Goal: Communication & Community: Answer question/provide support

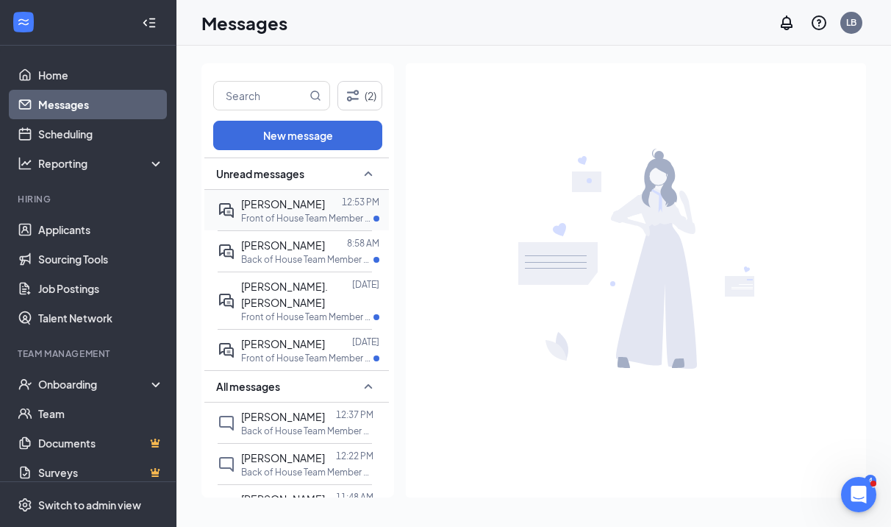
click at [240, 208] on div "[PERSON_NAME] 12:53 PM Front of House Team Member at [GEOGRAPHIC_DATA]" at bounding box center [295, 210] width 154 height 40
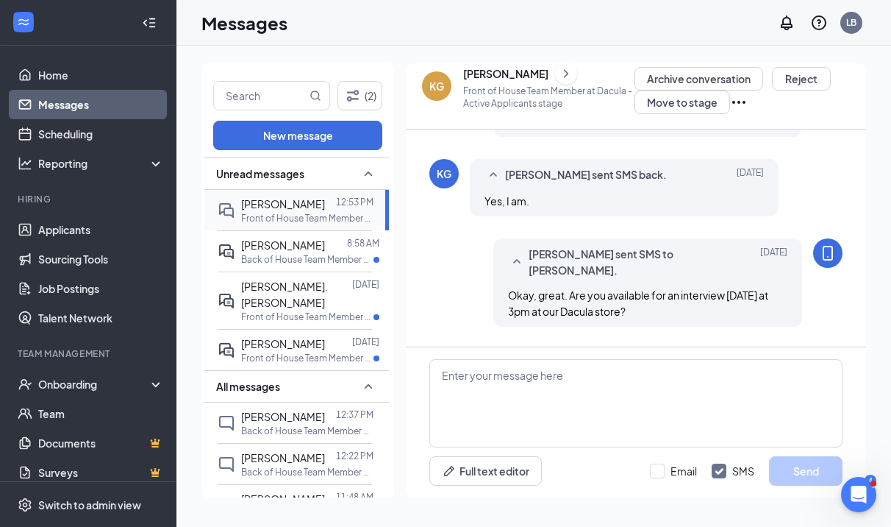
scroll to position [942, 0]
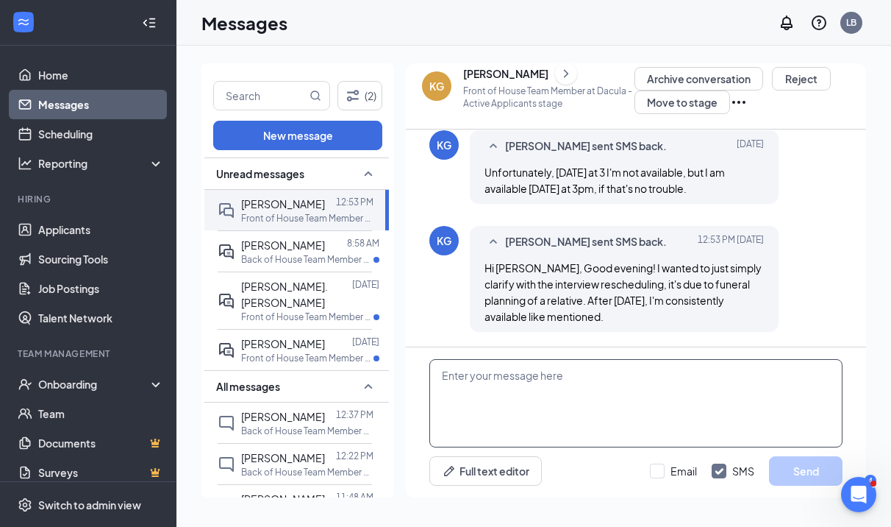
click at [497, 368] on textarea at bounding box center [635, 403] width 413 height 88
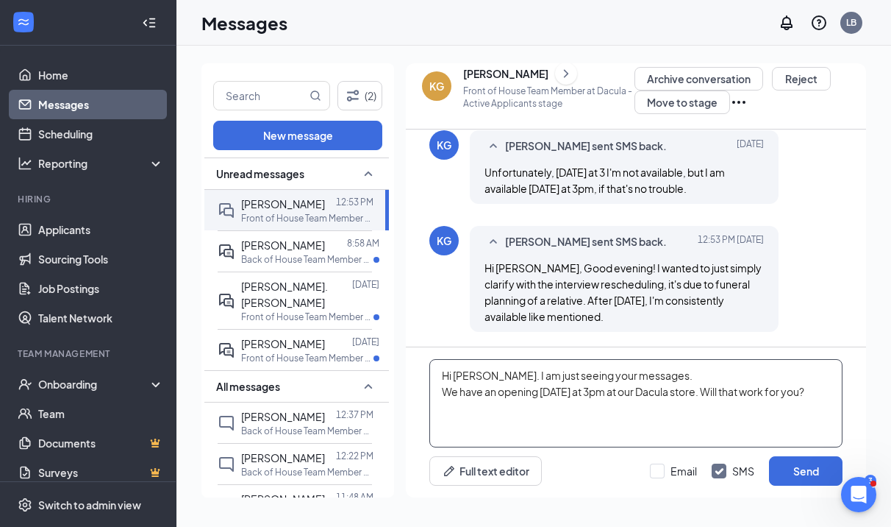
click at [442, 396] on textarea "Hi [PERSON_NAME]. I am just seeing your messages. We have an opening [DATE] at …" at bounding box center [635, 403] width 413 height 88
type textarea "Hi [PERSON_NAME]. I am just seeing your messages. We don't conduct interviews o…"
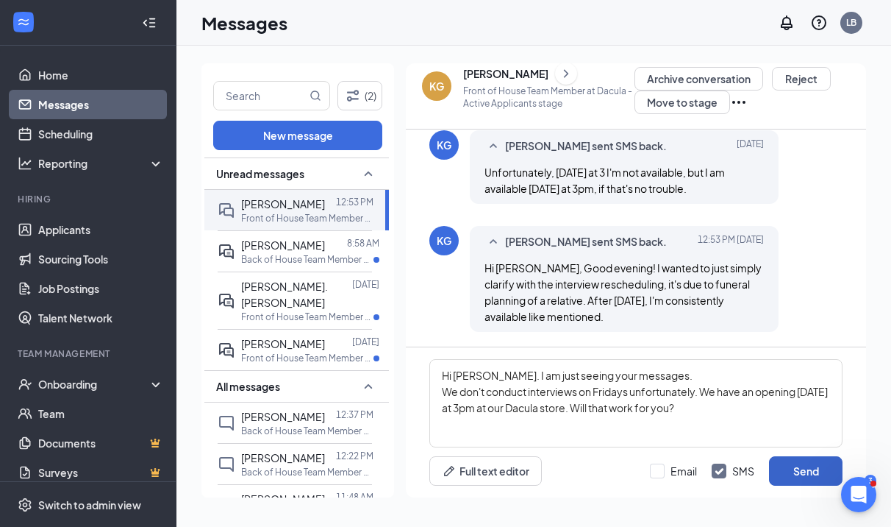
click at [788, 472] on button "Send" at bounding box center [806, 470] width 74 height 29
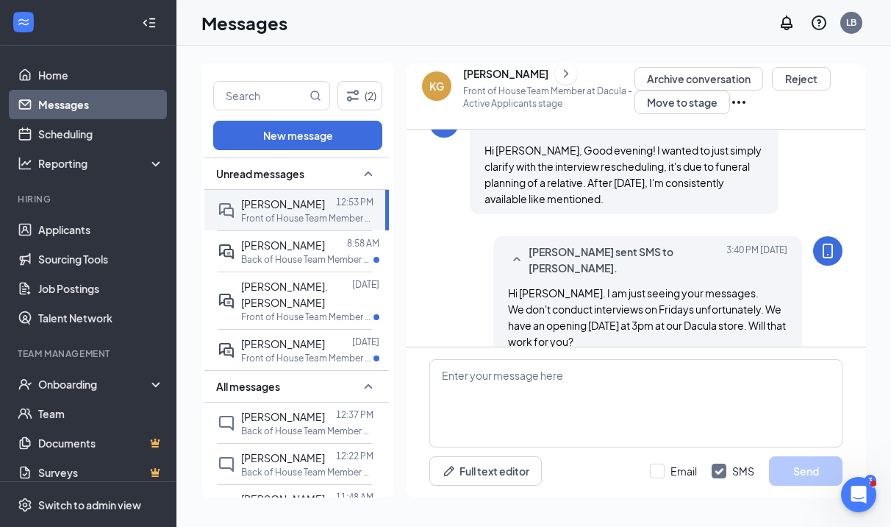
scroll to position [1085, 0]
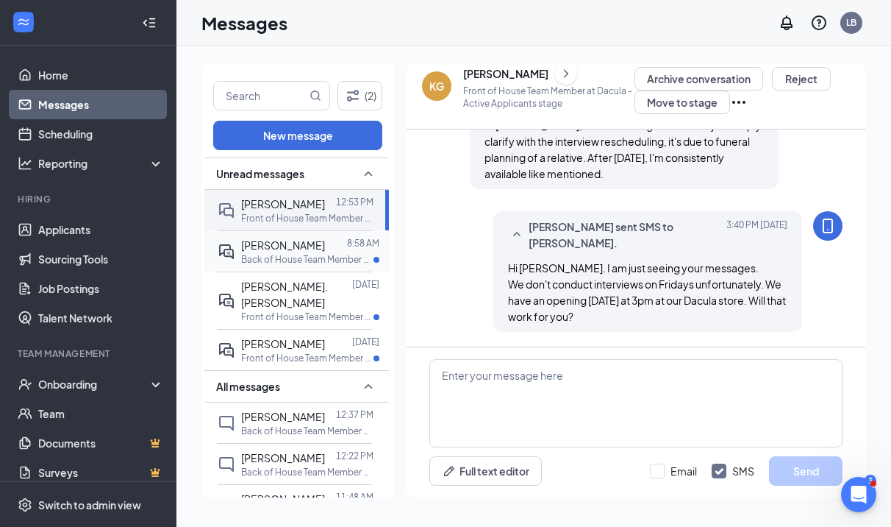
click at [325, 250] on div at bounding box center [336, 245] width 22 height 16
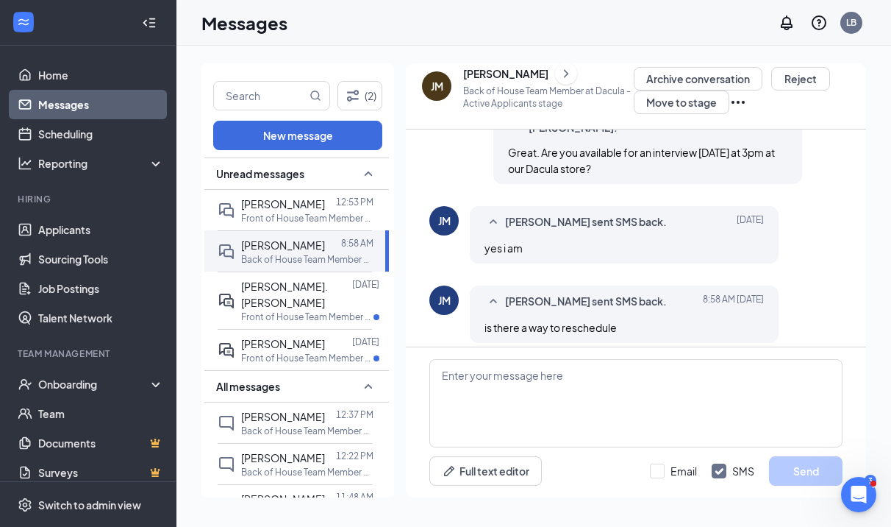
scroll to position [796, 0]
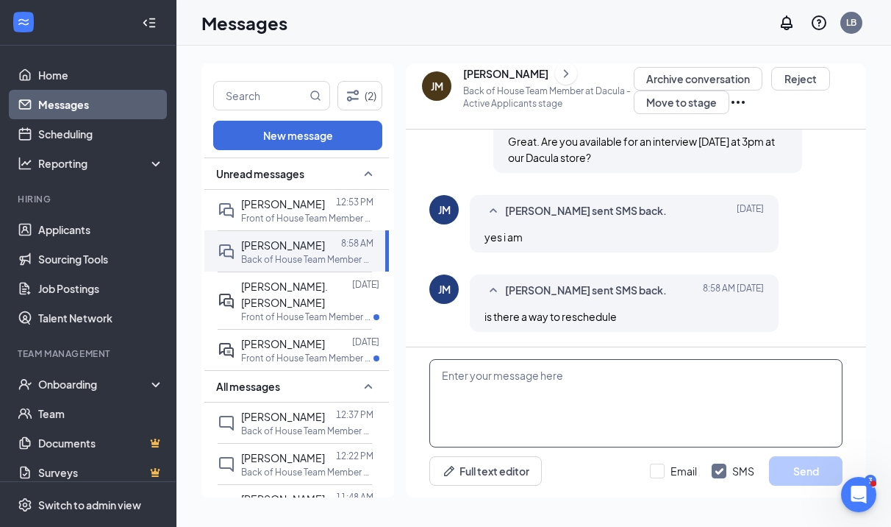
click at [477, 385] on textarea at bounding box center [635, 403] width 413 height 88
click at [510, 404] on textarea at bounding box center [635, 403] width 413 height 88
click at [559, 69] on icon "ChevronRight" at bounding box center [566, 74] width 15 height 18
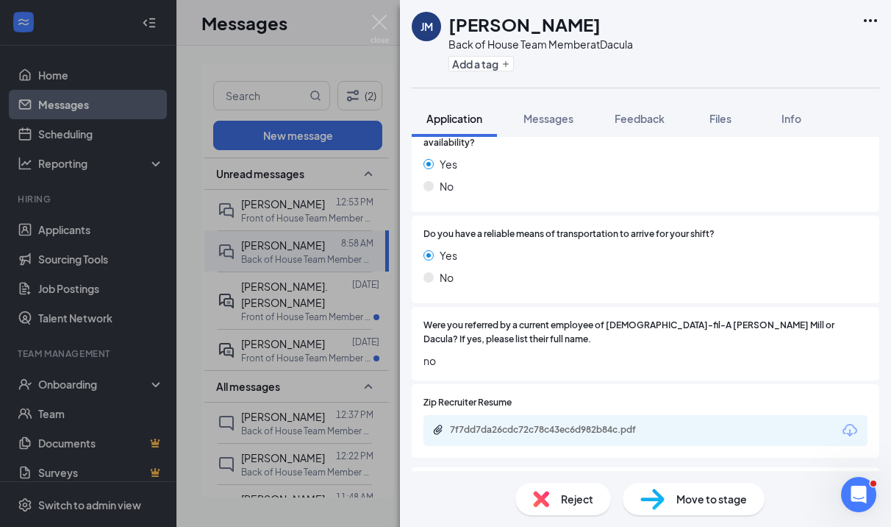
scroll to position [1345, 0]
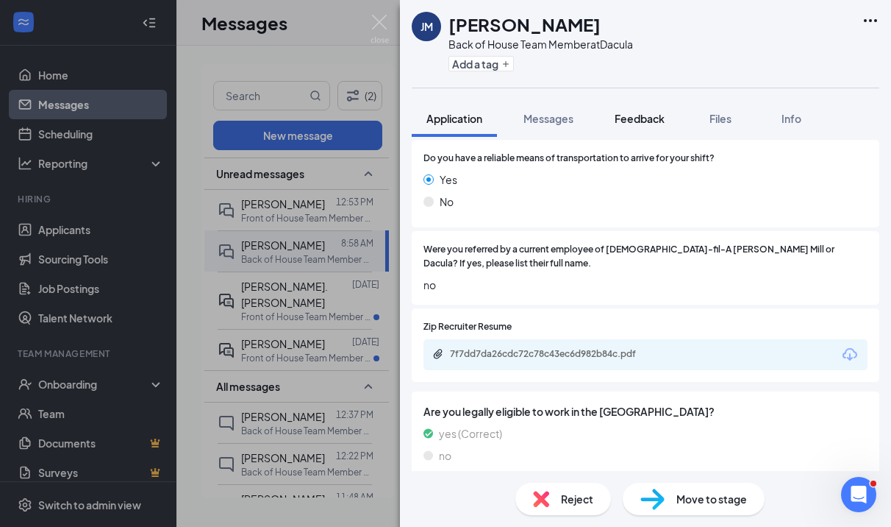
click at [631, 120] on span "Feedback" at bounding box center [640, 118] width 50 height 13
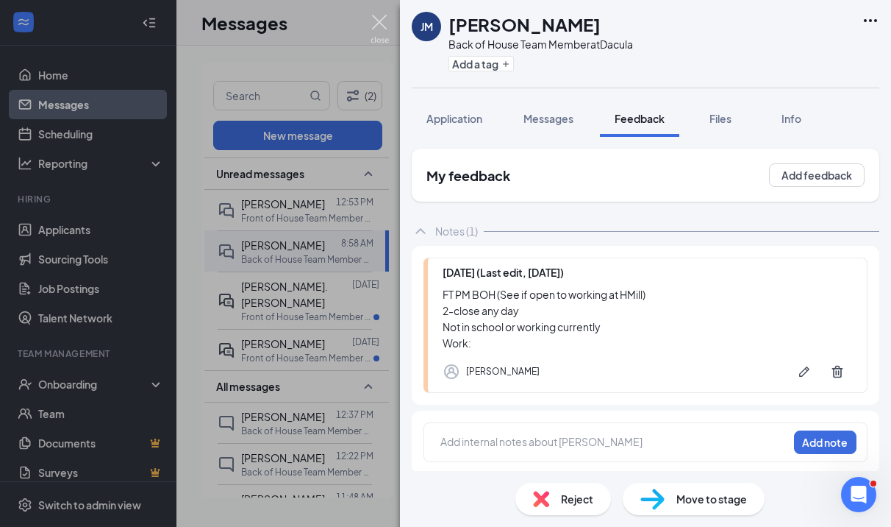
click at [381, 29] on img at bounding box center [380, 29] width 18 height 29
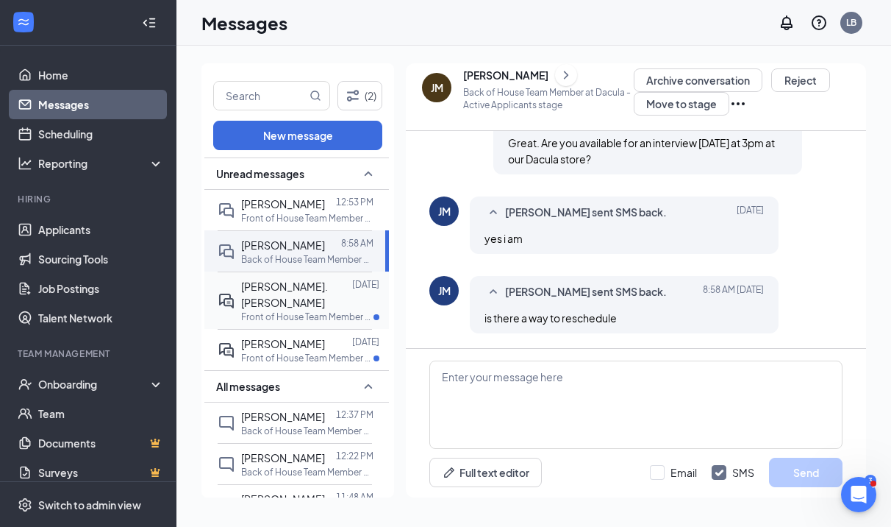
click at [320, 289] on span "[PERSON_NAME]. [PERSON_NAME]" at bounding box center [284, 293] width 87 height 29
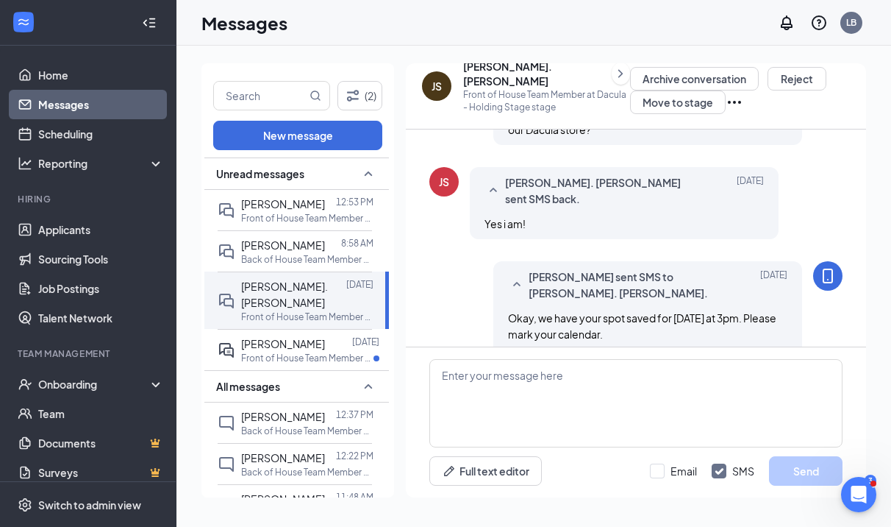
scroll to position [793, 0]
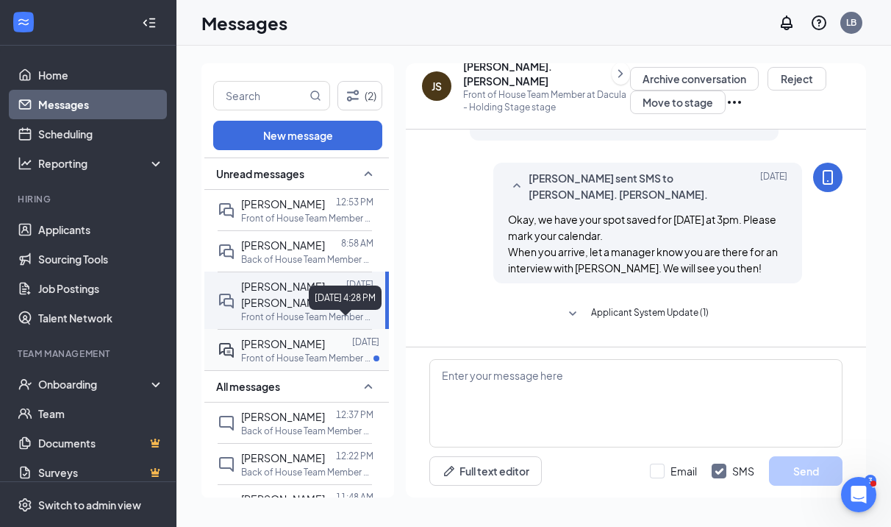
click at [352, 335] on p "[DATE]" at bounding box center [365, 341] width 27 height 13
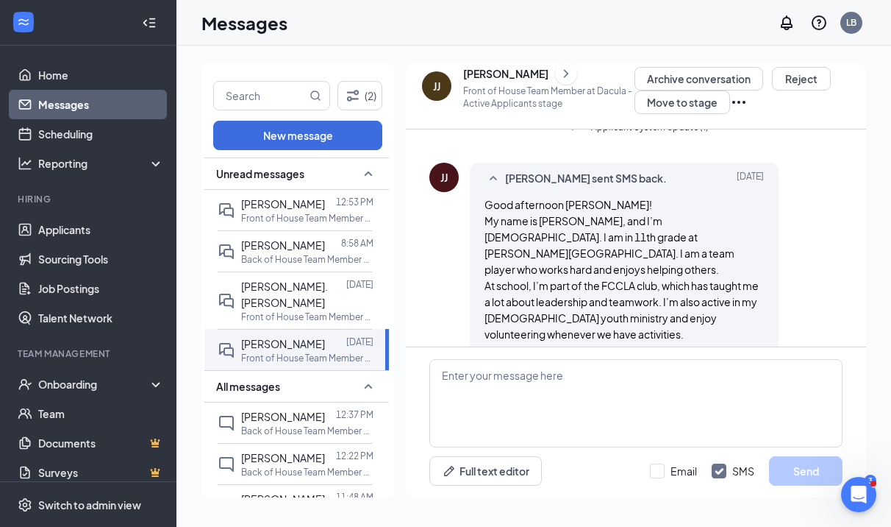
scroll to position [386, 0]
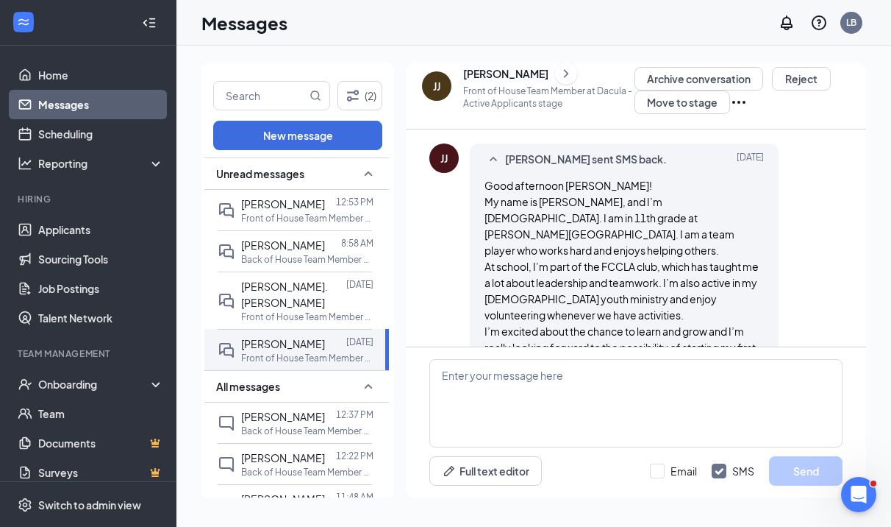
click at [559, 74] on icon "ChevronRight" at bounding box center [566, 74] width 15 height 18
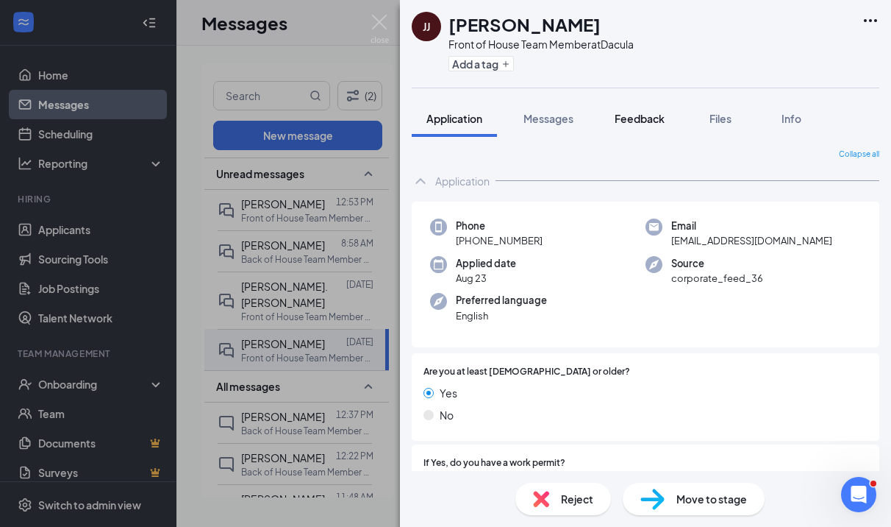
click at [662, 121] on span "Feedback" at bounding box center [640, 118] width 50 height 13
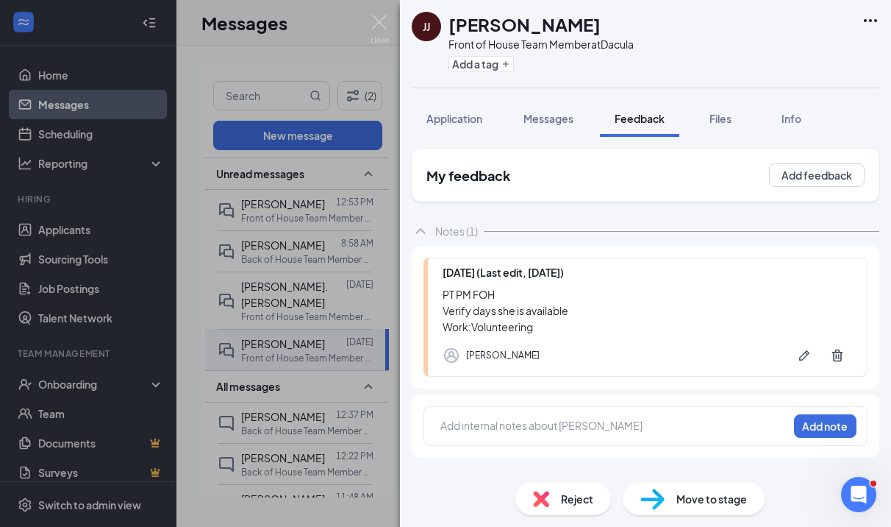
click at [576, 502] on span "Reject" at bounding box center [577, 498] width 32 height 16
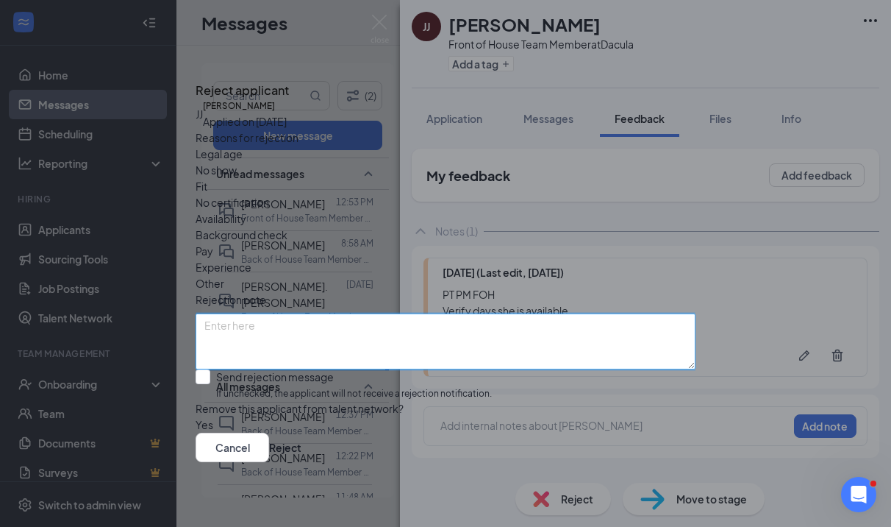
click at [517, 313] on textarea at bounding box center [446, 341] width 500 height 56
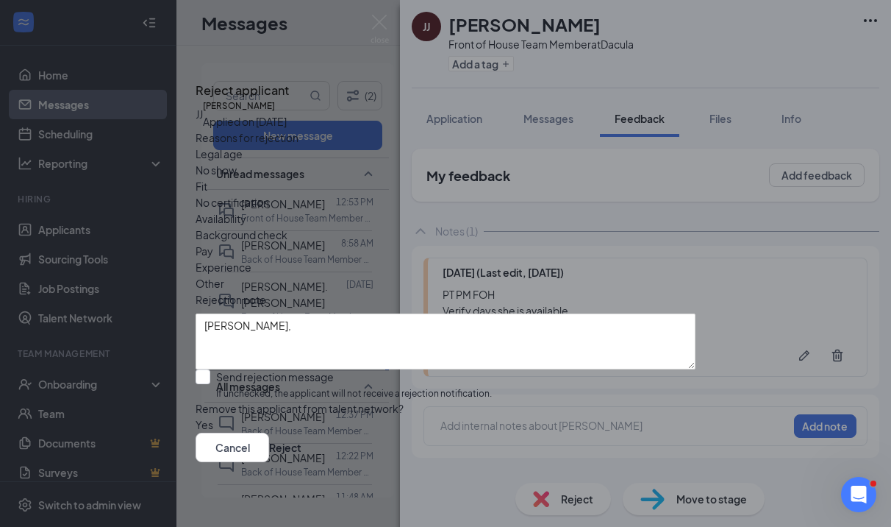
click at [246, 210] on span "Availability" at bounding box center [221, 218] width 51 height 16
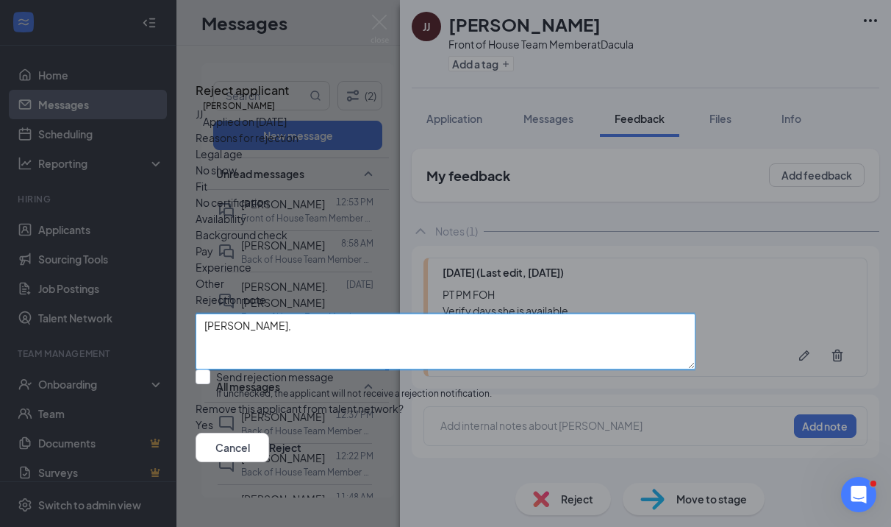
click at [483, 313] on textarea "[PERSON_NAME]," at bounding box center [446, 341] width 500 height 56
type textarea "[PERSON_NAME], closer to Harbins"
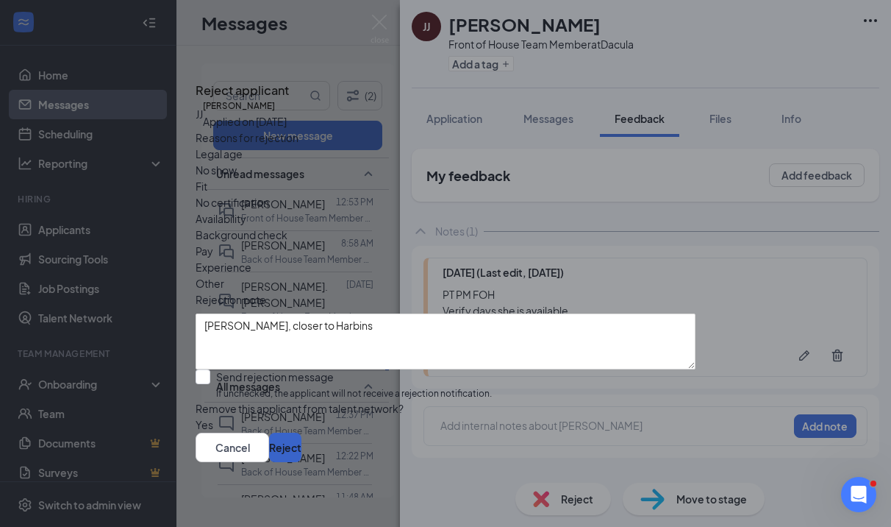
click at [301, 447] on button "Reject" at bounding box center [285, 446] width 32 height 29
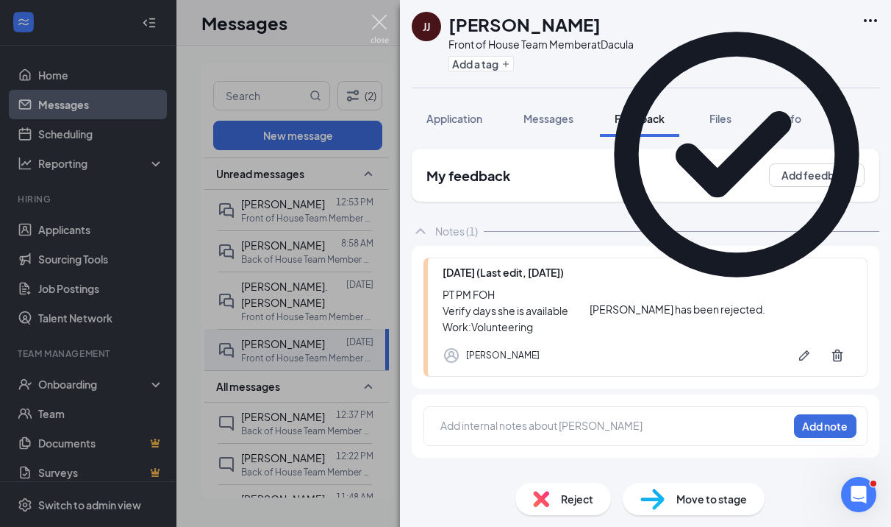
click at [388, 28] on img at bounding box center [380, 29] width 18 height 29
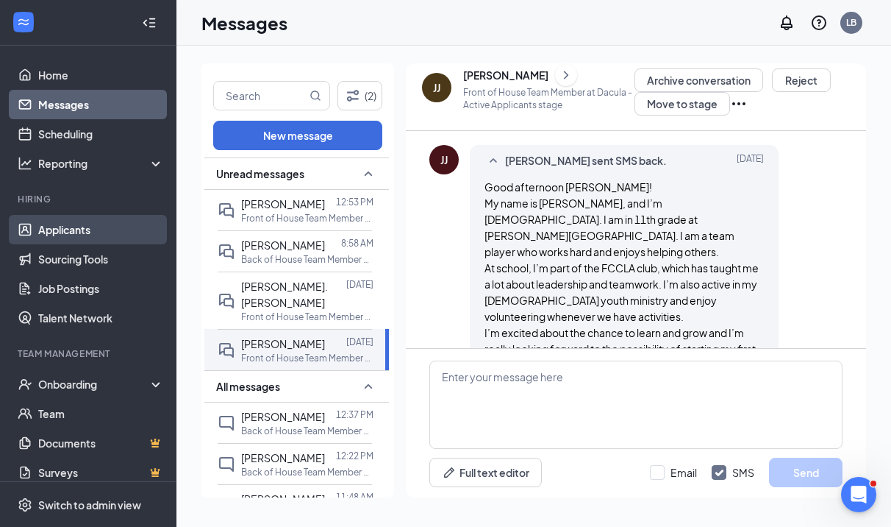
click at [100, 231] on link "Applicants" at bounding box center [101, 229] width 126 height 29
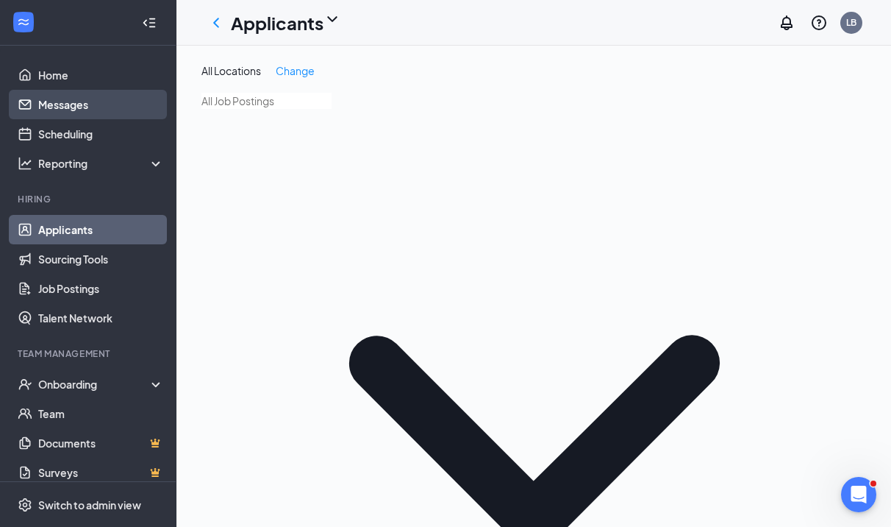
click at [114, 102] on link "Messages" at bounding box center [101, 104] width 126 height 29
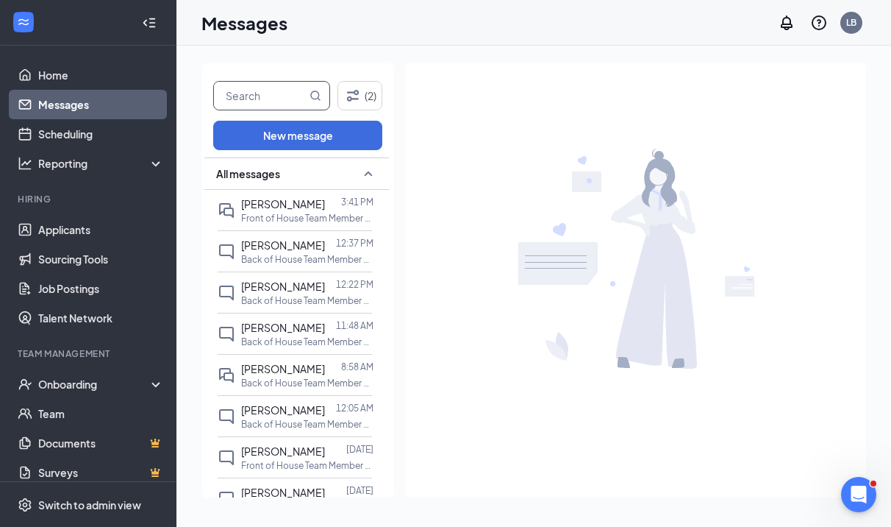
click at [287, 98] on input "text" at bounding box center [260, 96] width 93 height 28
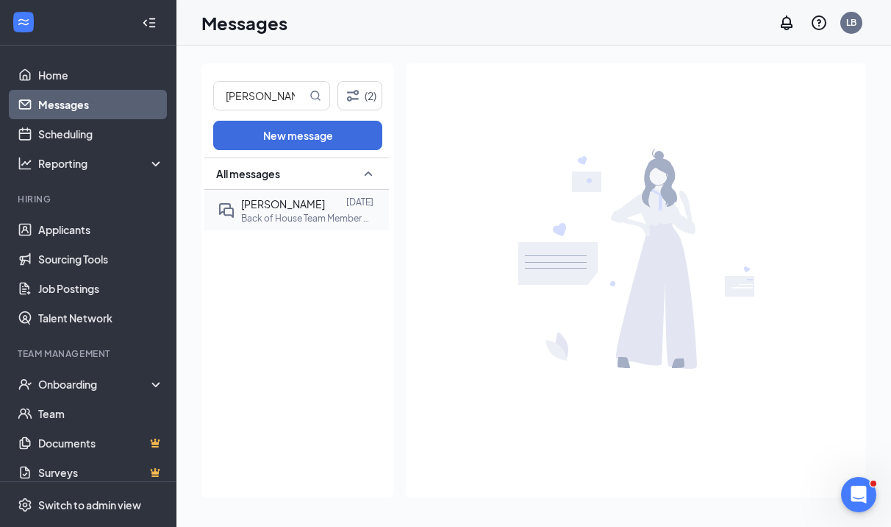
click at [300, 207] on span "[PERSON_NAME]" at bounding box center [283, 203] width 84 height 13
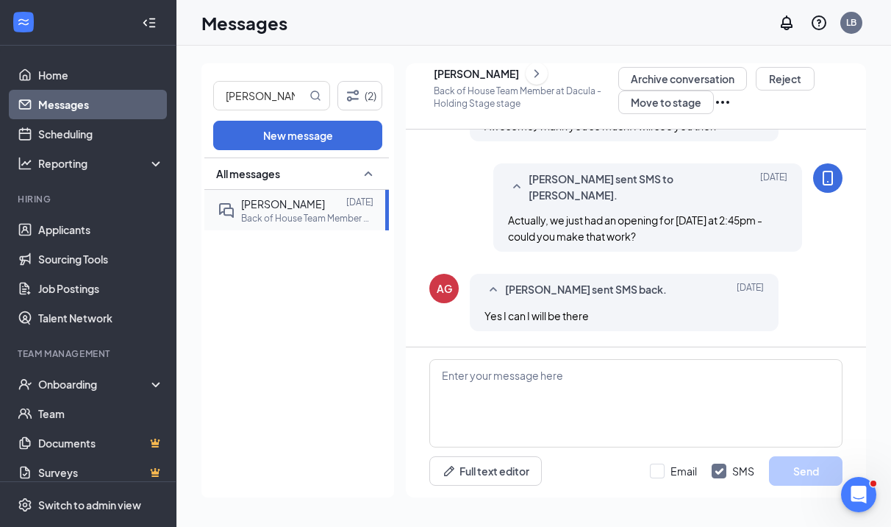
scroll to position [743, 0]
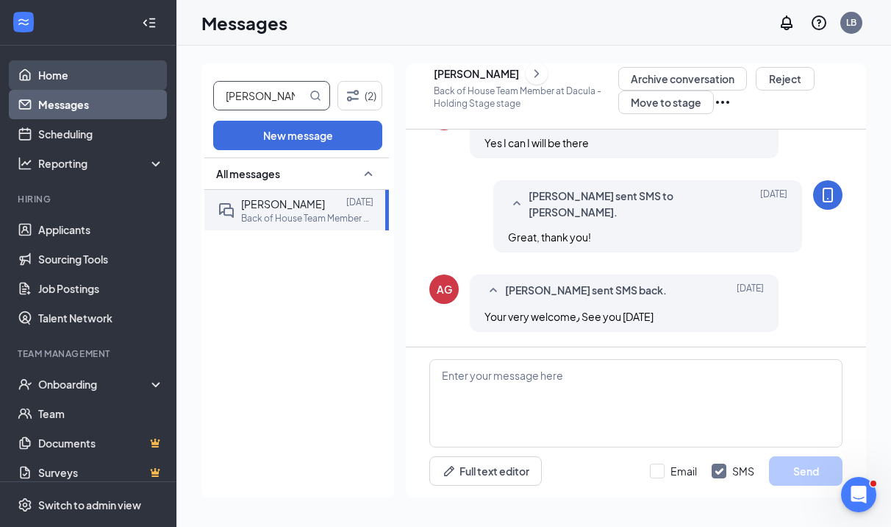
drag, startPoint x: 264, startPoint y: 96, endPoint x: 138, endPoint y: 74, distance: 127.5
click at [141, 83] on div "Home Messages Scheduling Reporting Hiring Applicants Sourcing Tools Job Posting…" at bounding box center [445, 263] width 891 height 527
click at [277, 210] on span "[PERSON_NAME]" at bounding box center [283, 203] width 84 height 13
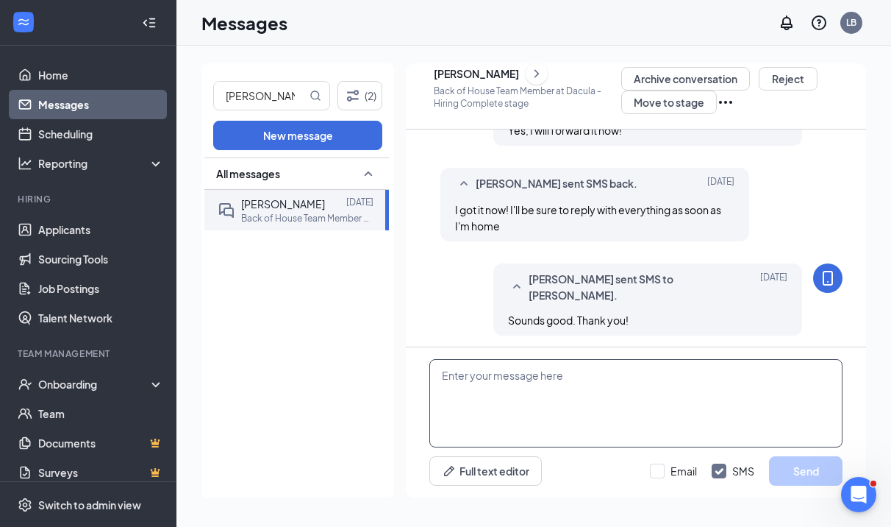
scroll to position [824, 0]
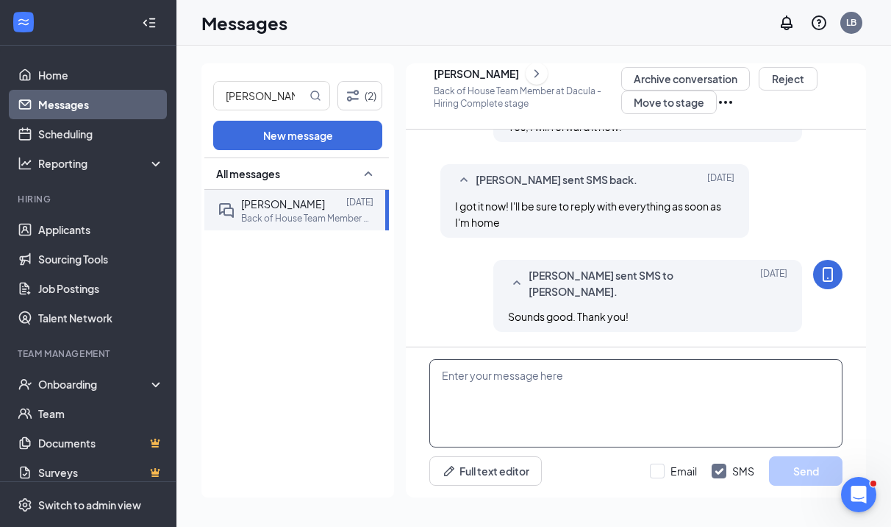
click at [536, 392] on textarea at bounding box center [635, 403] width 413 height 88
click at [299, 96] on input "[PERSON_NAME]" at bounding box center [260, 96] width 93 height 28
type input "zachari"
click at [281, 203] on span "[PERSON_NAME]" at bounding box center [283, 203] width 84 height 13
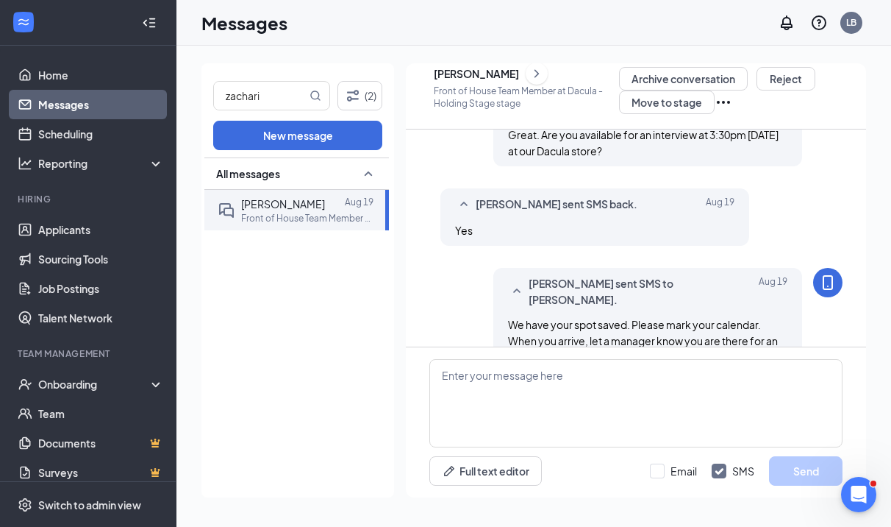
scroll to position [824, 0]
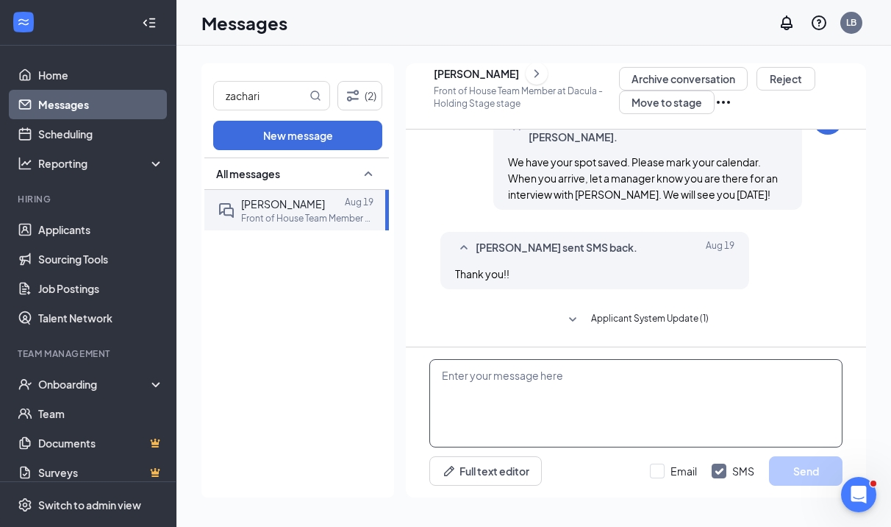
click at [460, 368] on textarea at bounding box center [635, 403] width 413 height 88
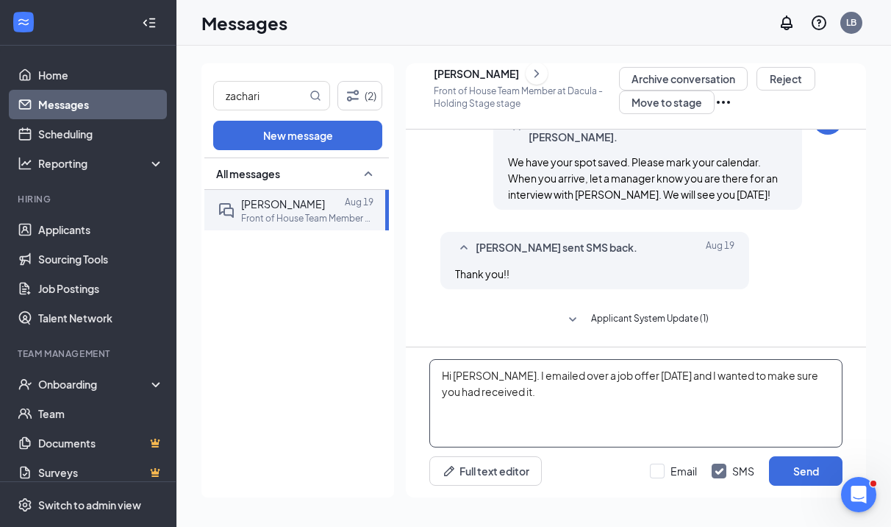
drag, startPoint x: 546, startPoint y: 405, endPoint x: 416, endPoint y: 366, distance: 135.2
click at [416, 366] on div "Hi [PERSON_NAME]. I emailed over a job offer [DATE] and I wanted to make sure y…" at bounding box center [636, 422] width 460 height 150
type textarea "Hi [PERSON_NAME]. I emailed over a job offer [DATE] and I wanted to make sure y…"
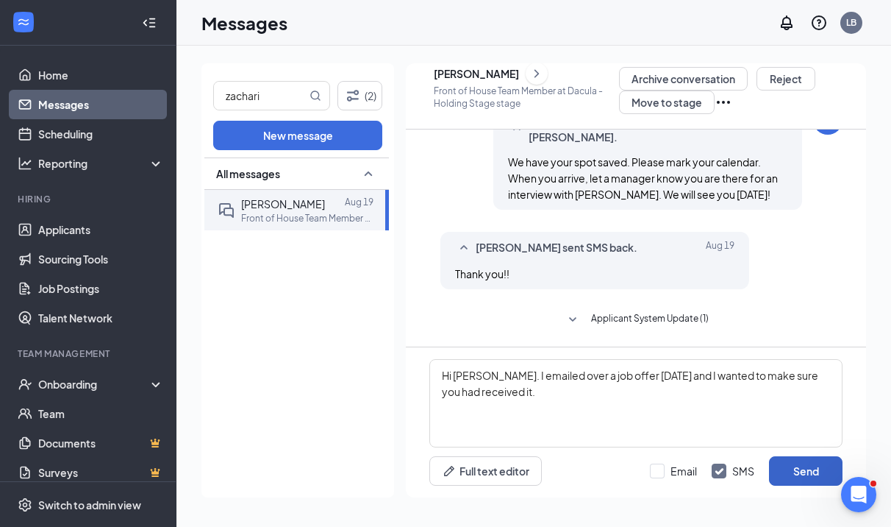
click at [807, 478] on button "Send" at bounding box center [806, 470] width 74 height 29
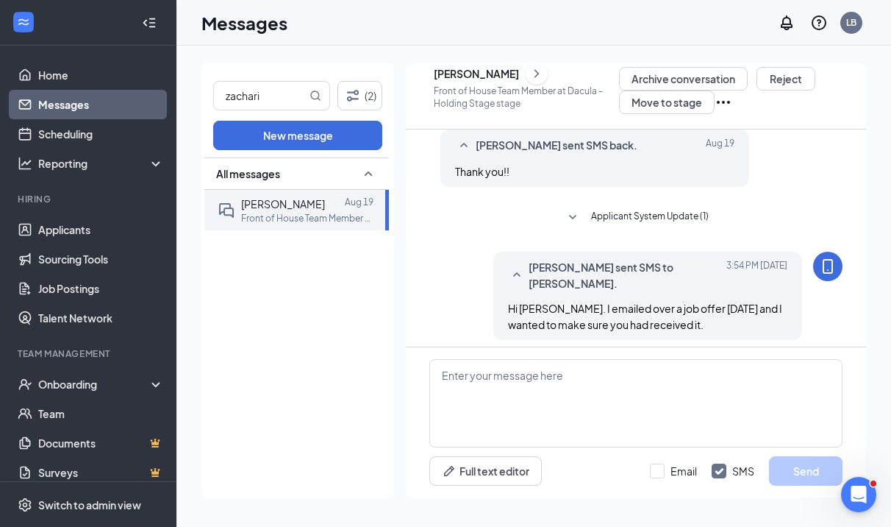
scroll to position [935, 0]
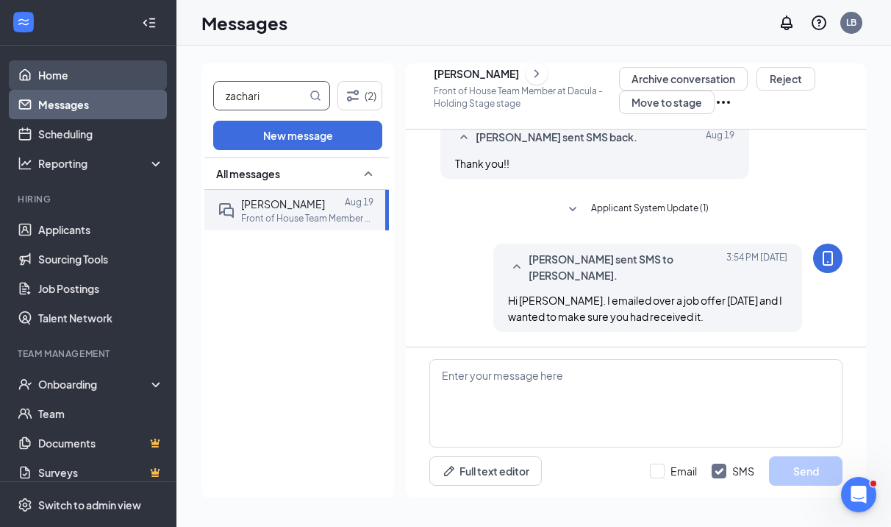
drag, startPoint x: 269, startPoint y: 92, endPoint x: 154, endPoint y: 89, distance: 114.8
click at [156, 90] on div "Home Messages Scheduling Reporting Hiring Applicants Sourcing Tools Job Posting…" at bounding box center [445, 263] width 891 height 527
type input "shiloh"
click at [276, 212] on p "Front of House Team Member at [GEOGRAPHIC_DATA]" at bounding box center [307, 218] width 132 height 13
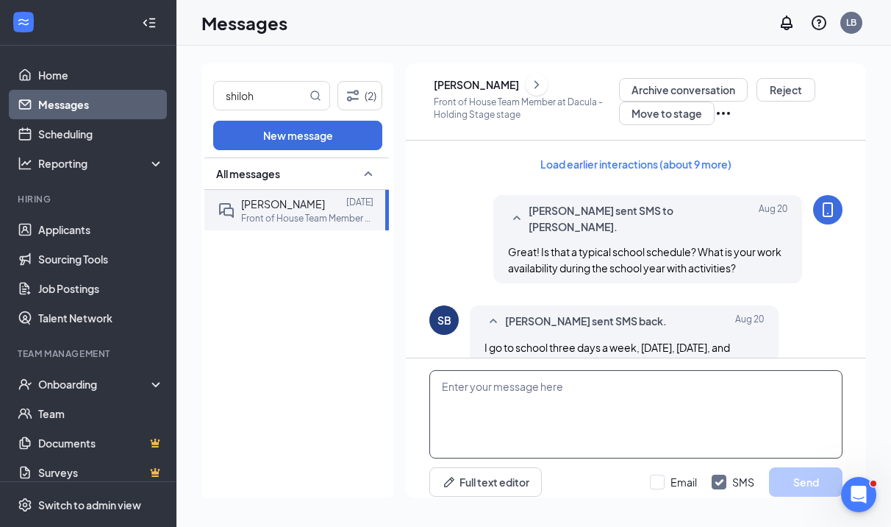
scroll to position [11, 0]
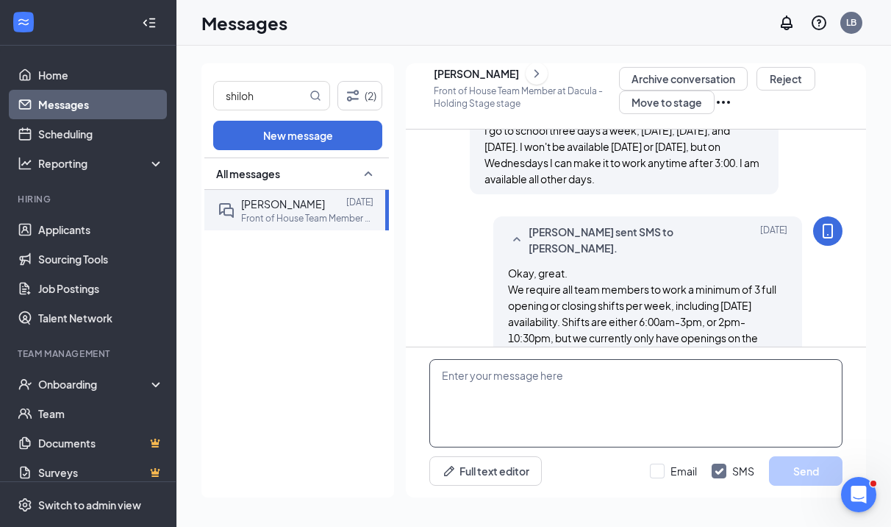
click at [549, 416] on textarea at bounding box center [635, 403] width 413 height 88
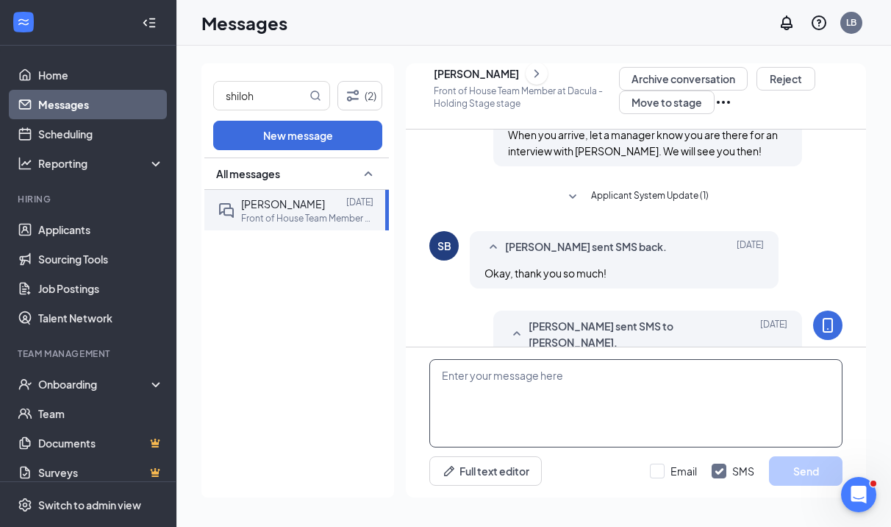
scroll to position [888, 0]
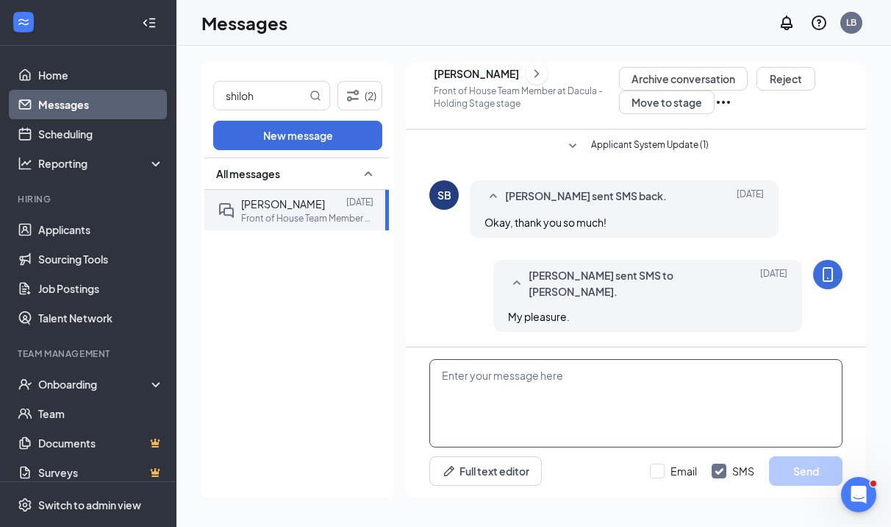
paste textarea "Hi [PERSON_NAME]. I emailed over a job offer [DATE] and I wanted to make sure y…"
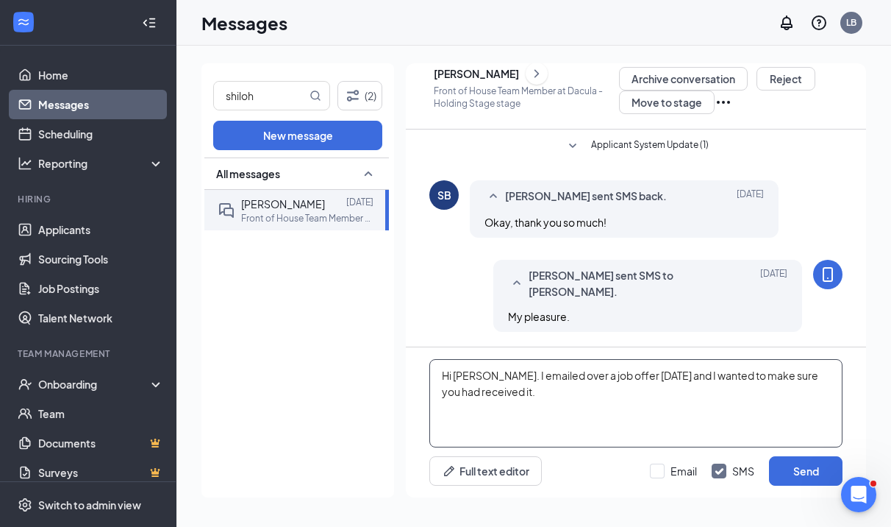
click at [471, 374] on textarea "Hi [PERSON_NAME]. I emailed over a job offer [DATE] and I wanted to make sure y…" at bounding box center [635, 403] width 413 height 88
click at [660, 399] on textarea "Hi [PERSON_NAME]. I emailed over a job offer [DATE] and I wanted to make sure y…" at bounding box center [635, 403] width 413 height 88
type textarea "Hi [PERSON_NAME]. I emailed over a job offer [DATE] and I wanted to make sure y…"
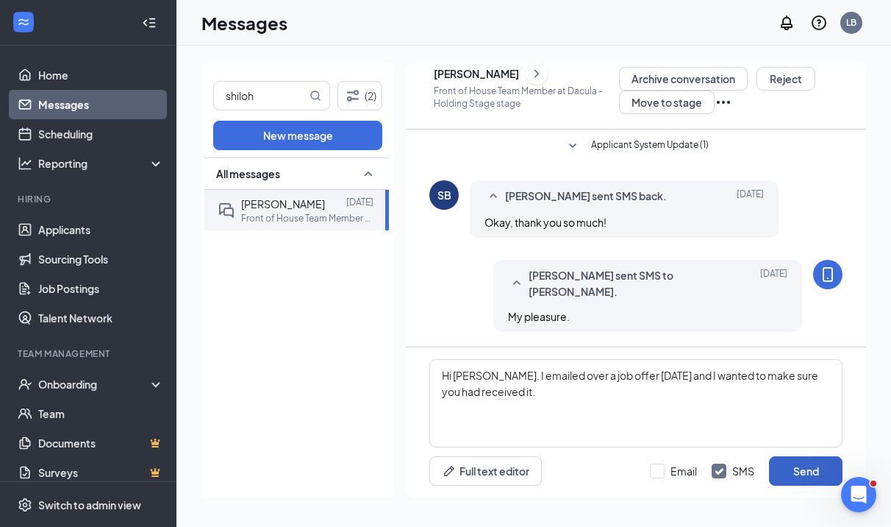
click at [813, 464] on button "Send" at bounding box center [806, 470] width 74 height 29
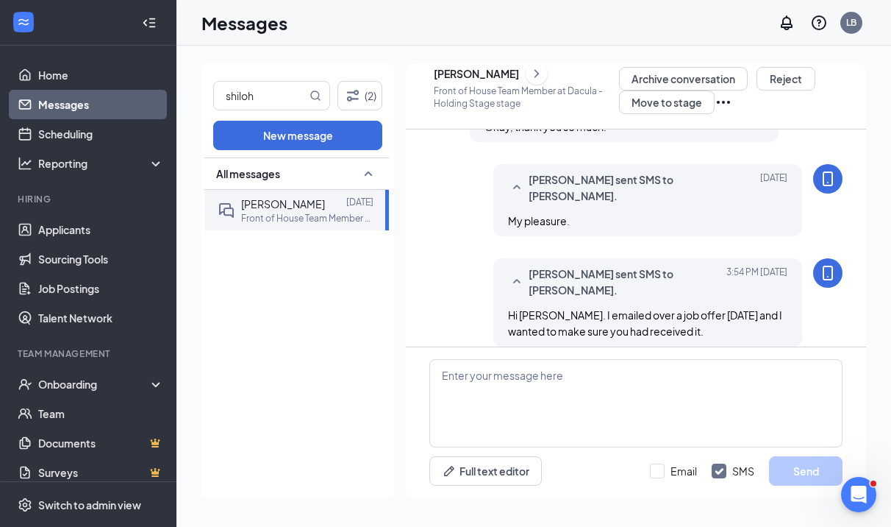
scroll to position [998, 0]
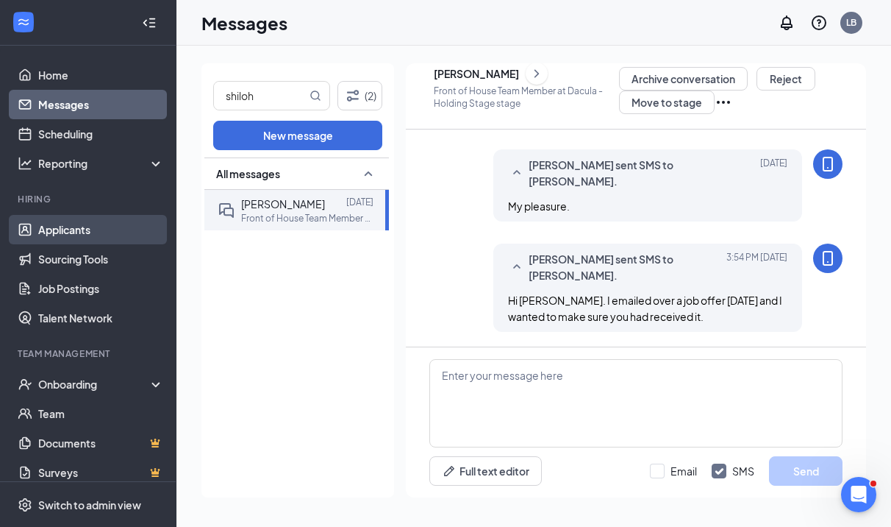
click at [88, 233] on link "Applicants" at bounding box center [101, 229] width 126 height 29
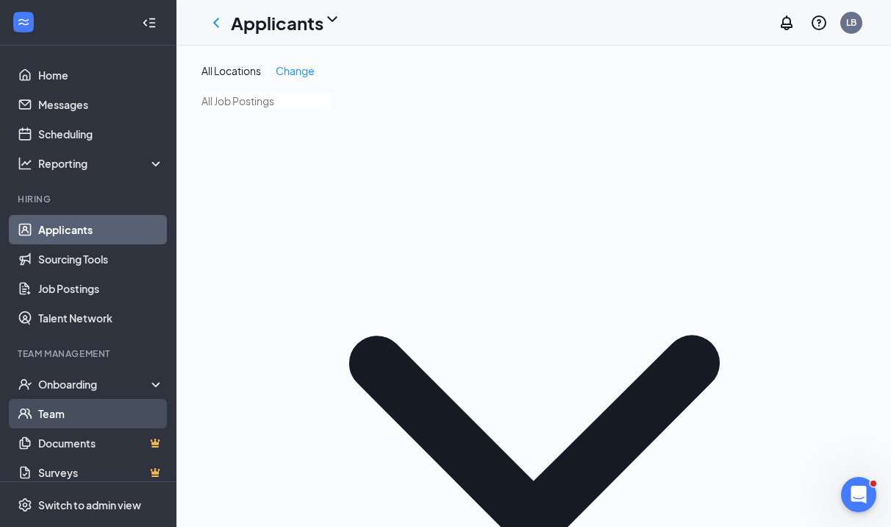
click at [93, 418] on link "Team" at bounding box center [101, 413] width 126 height 29
